Goal: Transaction & Acquisition: Subscribe to service/newsletter

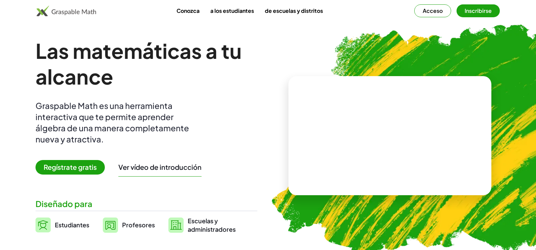
click at [69, 223] on font "Estudiantes" at bounding box center [72, 225] width 34 height 8
click at [370, 156] on video at bounding box center [389, 135] width 101 height 51
click at [370, 156] on div at bounding box center [389, 129] width 116 height 54
click at [71, 168] on font "Regístrate gratis" at bounding box center [70, 167] width 53 height 8
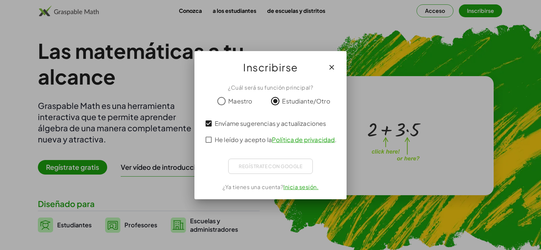
click at [271, 170] on div "Regístrate con Google Acceder con Google Acceder con Google. Se abre en una pes…" at bounding box center [270, 166] width 85 height 15
click at [262, 189] on font "¿Ya tienes una cuenta?" at bounding box center [252, 186] width 61 height 7
click at [334, 66] on icon "button" at bounding box center [332, 67] width 8 height 8
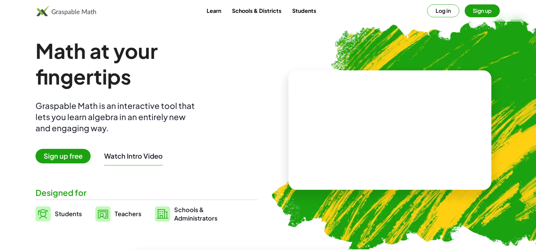
click at [400, 112] on video at bounding box center [389, 130] width 101 height 51
click at [400, 112] on div at bounding box center [390, 123] width 59 height 25
click at [482, 8] on button "Sign up" at bounding box center [482, 10] width 35 height 13
